Goal: Find contact information: Find contact information

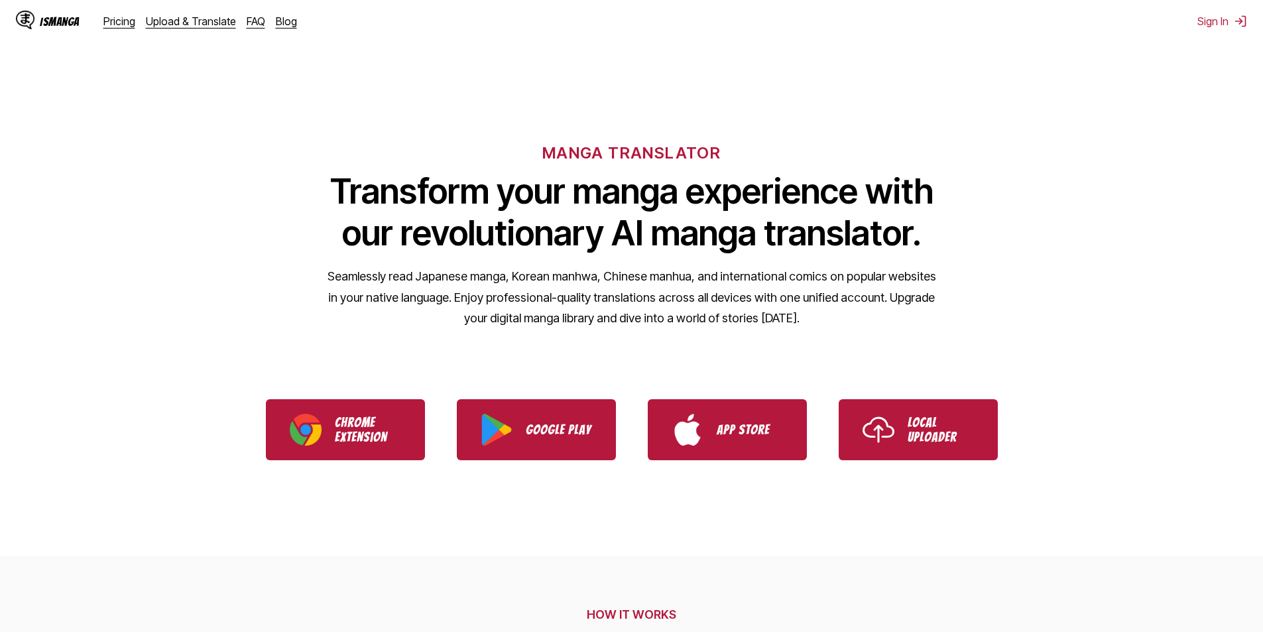
click at [18, 25] on img at bounding box center [25, 20] width 19 height 19
click at [27, 18] on img at bounding box center [25, 20] width 19 height 19
click at [60, 13] on div "IsManga" at bounding box center [48, 21] width 64 height 21
click at [61, 17] on div "IsManga" at bounding box center [60, 21] width 40 height 13
click at [1212, 16] on button "Sign In" at bounding box center [1223, 21] width 50 height 13
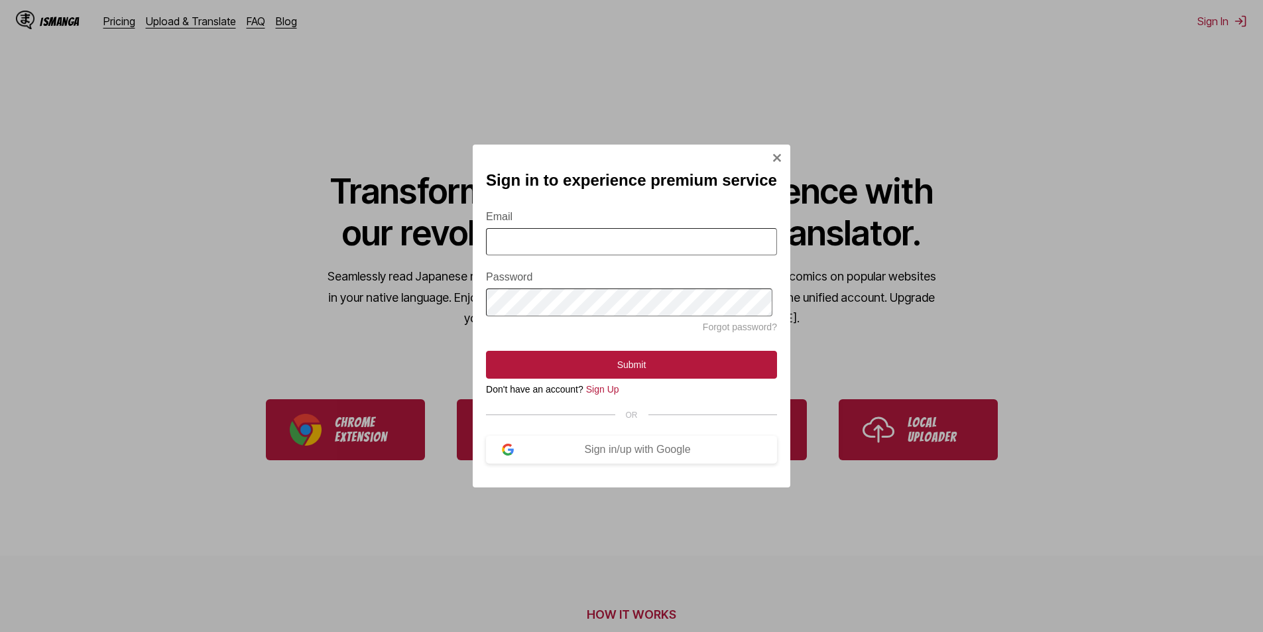
click at [774, 153] on img "Sign In Modal" at bounding box center [777, 158] width 11 height 11
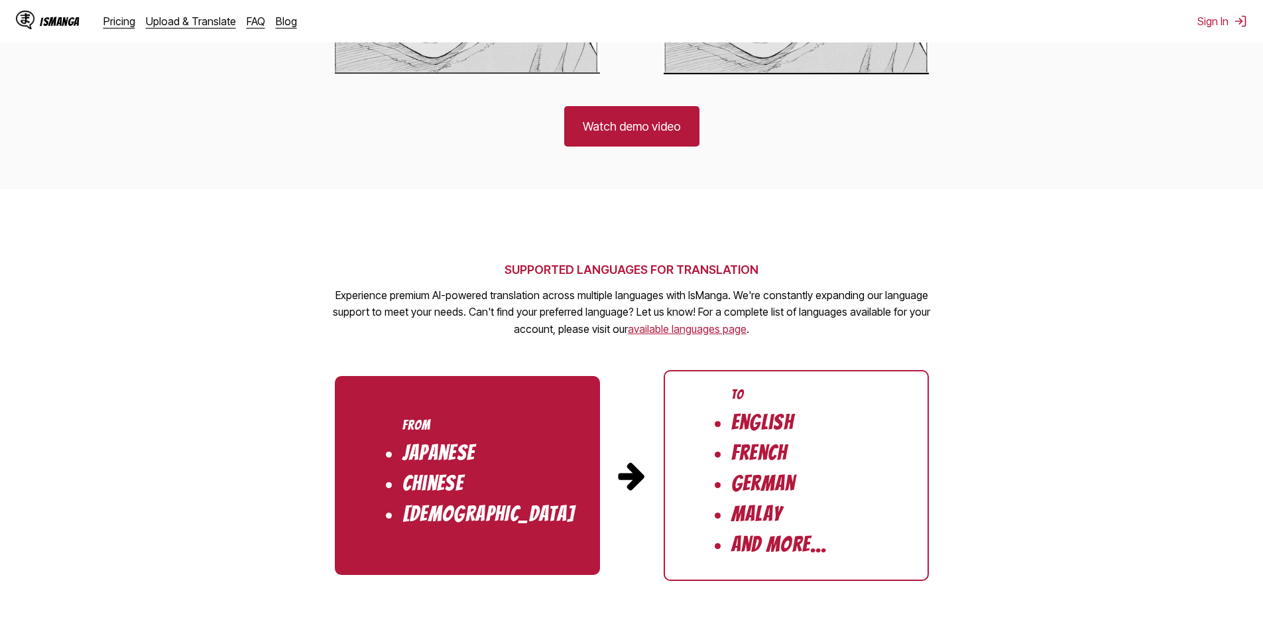
scroll to position [1194, 0]
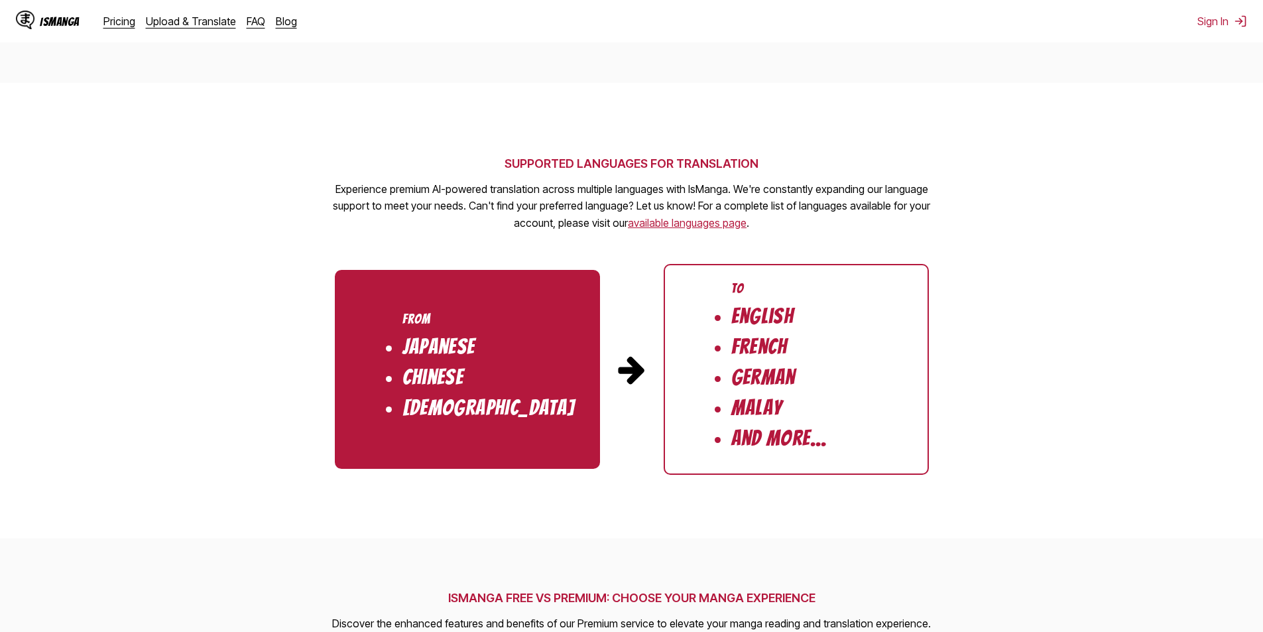
drag, startPoint x: 925, startPoint y: 411, endPoint x: 931, endPoint y: 420, distance: 11.6
click at [931, 420] on section "SUPPORTED LANGUAGES FOR TRANSLATION Experience premium AI-powered translation a…" at bounding box center [631, 311] width 1263 height 456
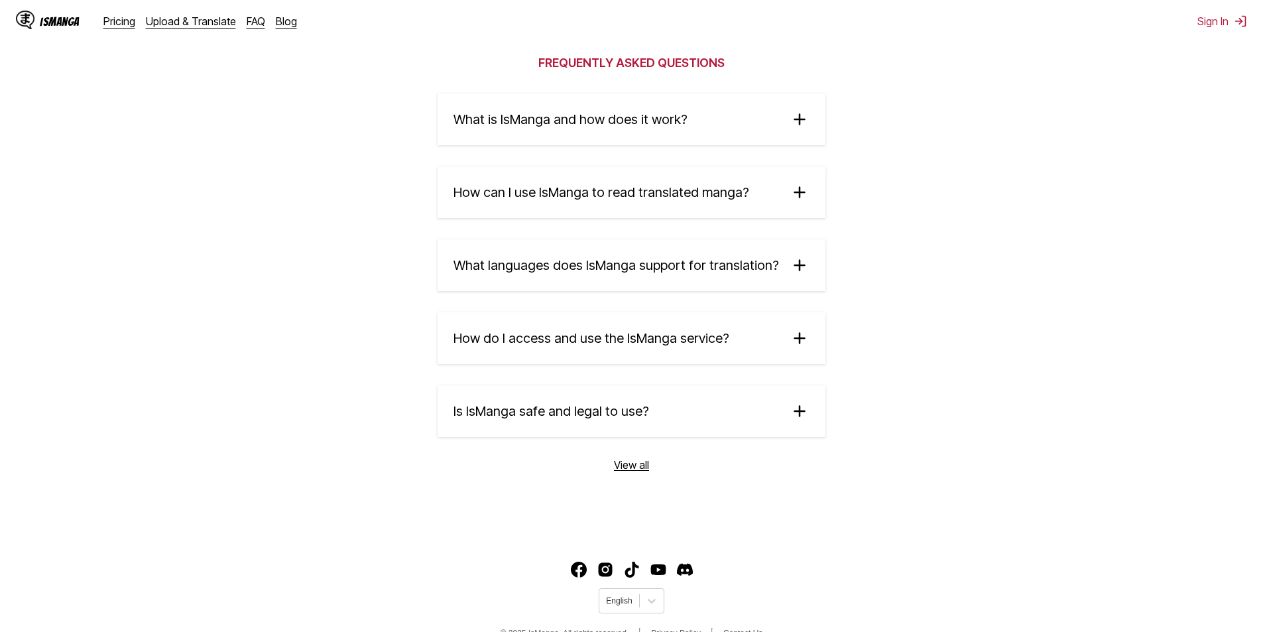
scroll to position [2171, 0]
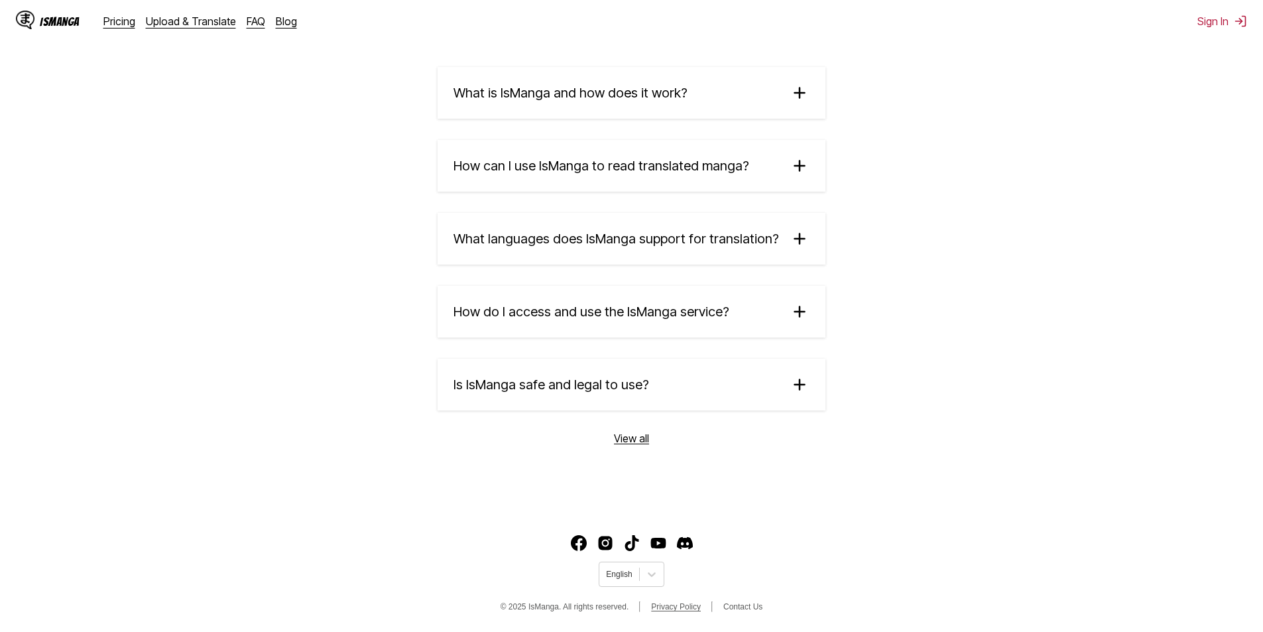
click at [668, 606] on link "Privacy Policy" at bounding box center [676, 606] width 50 height 9
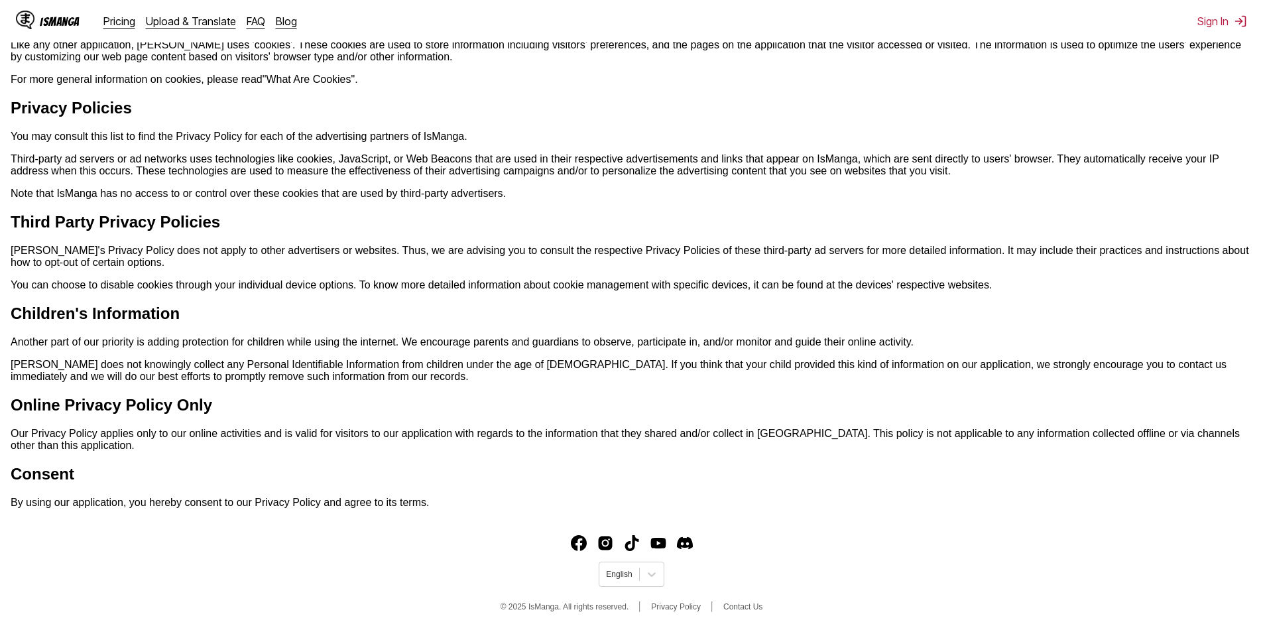
scroll to position [674, 0]
click at [720, 600] on div "© 2025 IsManga. All rights reserved. Privacy Policy Contact Us" at bounding box center [632, 607] width 263 height 19
click at [729, 607] on link "Contact Us" at bounding box center [743, 606] width 39 height 9
click at [742, 600] on div "© 2025 IsManga. All rights reserved. Privacy Policy Contact Us" at bounding box center [632, 607] width 263 height 19
click at [741, 604] on link "Contact Us" at bounding box center [743, 606] width 39 height 9
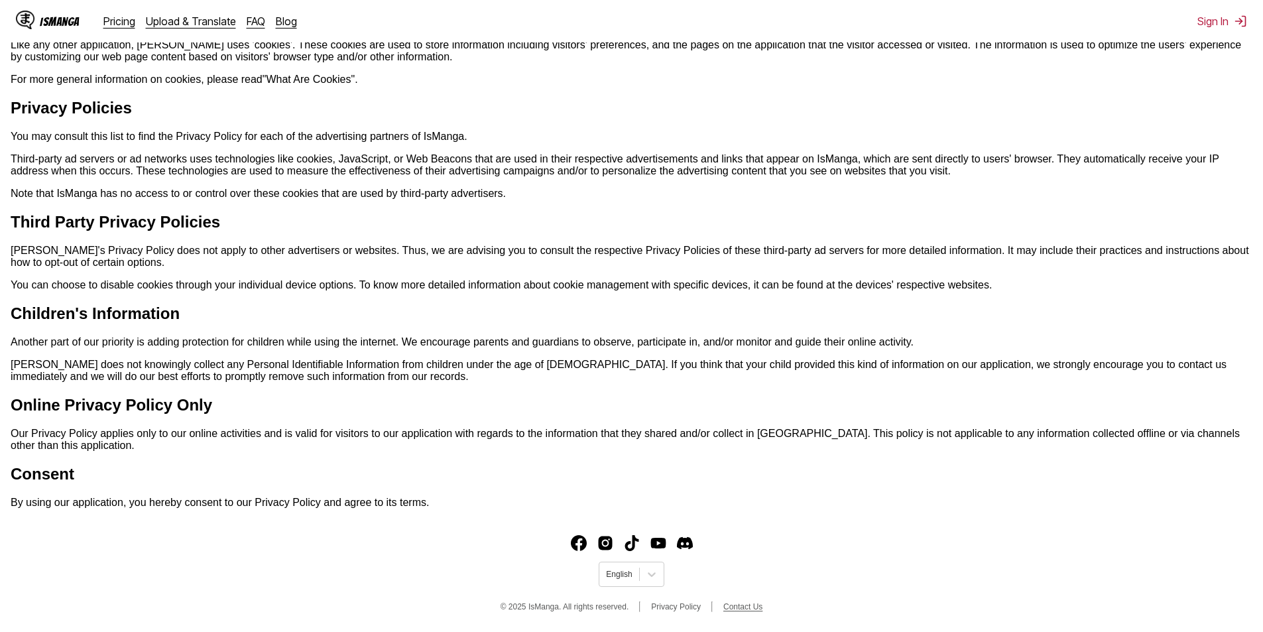
click at [741, 604] on link "Contact Us" at bounding box center [743, 606] width 39 height 9
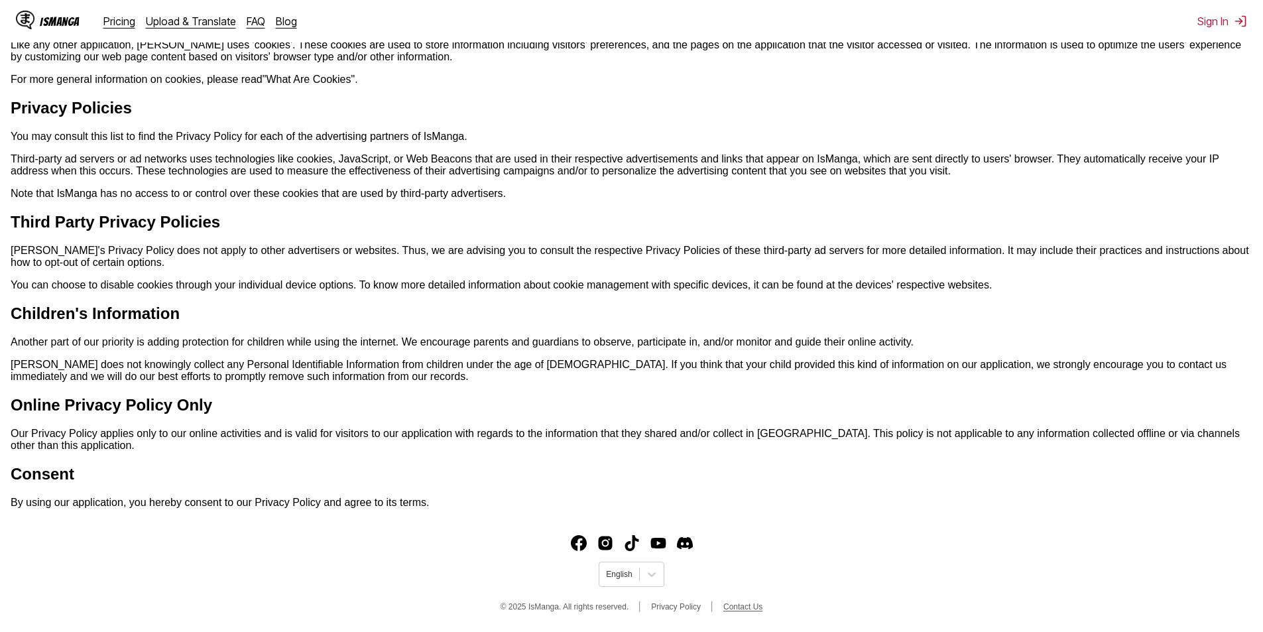
click at [741, 604] on link "Contact Us" at bounding box center [743, 606] width 39 height 9
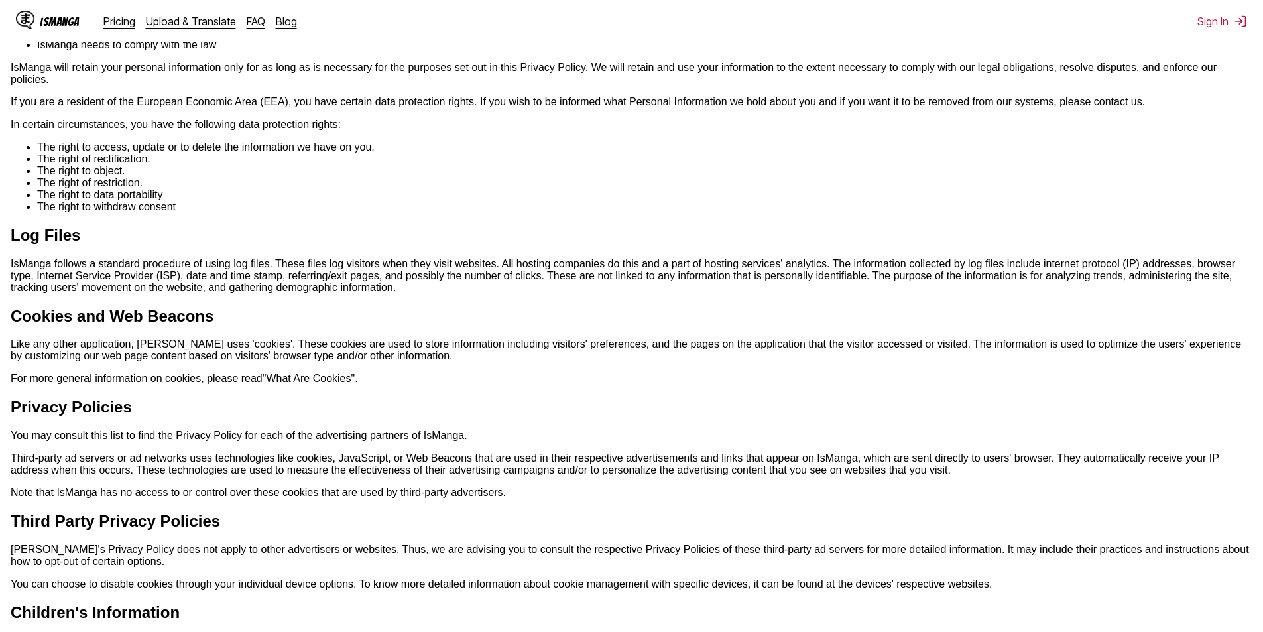
scroll to position [0, 0]
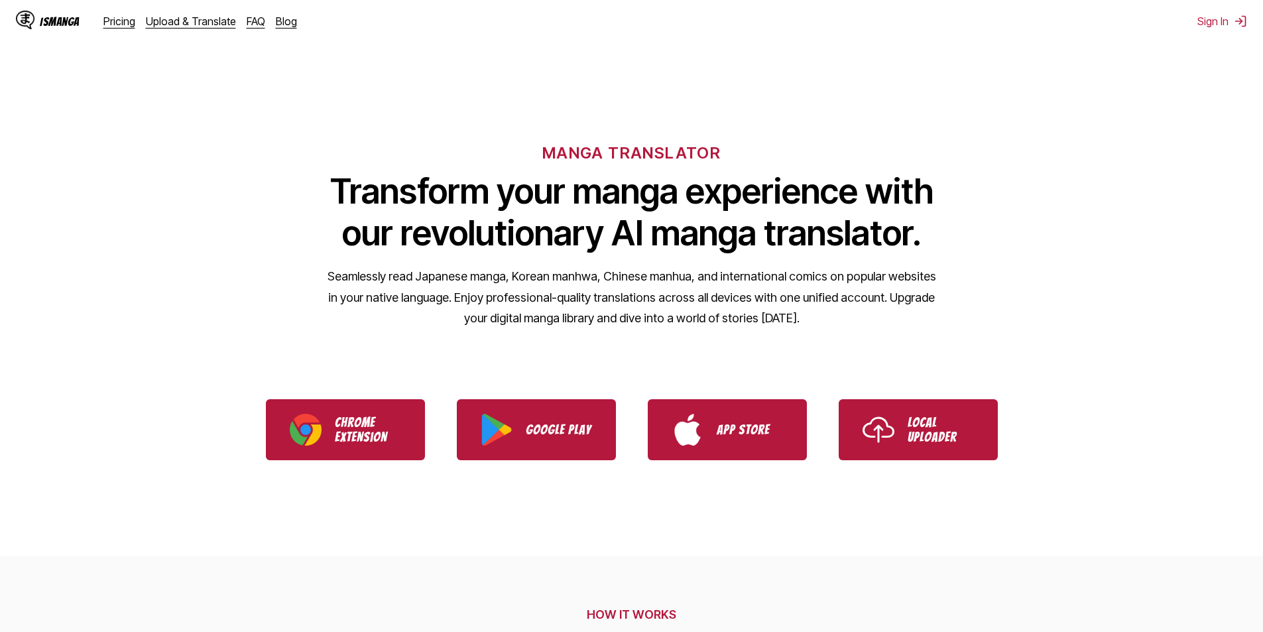
click at [68, 19] on div "IsManga" at bounding box center [60, 21] width 40 height 13
